Goal: Information Seeking & Learning: Learn about a topic

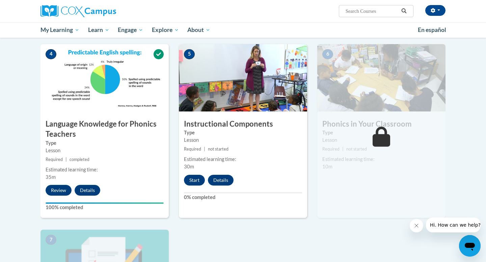
scroll to position [313, 0]
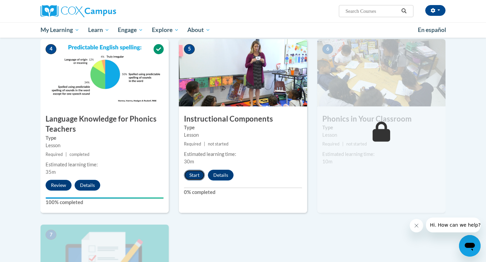
click at [195, 174] on button "Start" at bounding box center [194, 175] width 21 height 11
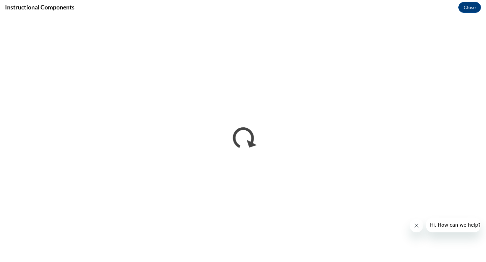
scroll to position [0, 0]
